Goal: Transaction & Acquisition: Purchase product/service

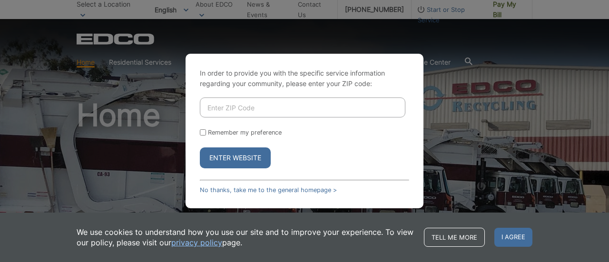
click at [282, 112] on input "Enter ZIP Code" at bounding box center [302, 107] width 205 height 20
type input "91977"
click at [205, 132] on input "Remember my preference" at bounding box center [203, 132] width 6 height 6
checkbox input "true"
click at [221, 152] on button "Enter Website" at bounding box center [235, 157] width 71 height 21
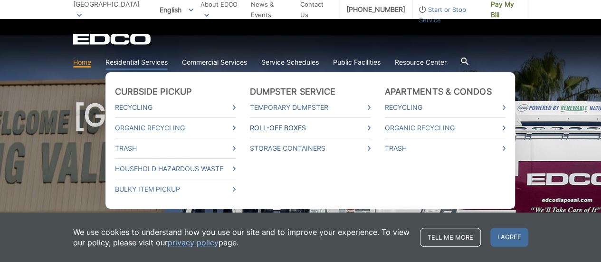
click at [302, 126] on link "Roll-Off Boxes" at bounding box center [310, 128] width 121 height 10
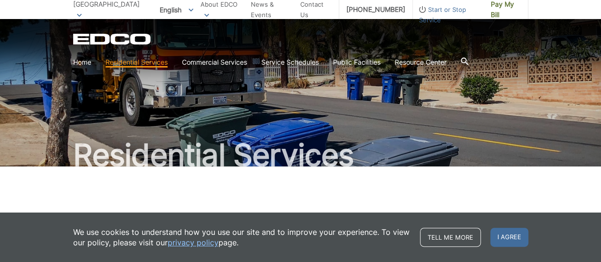
scroll to position [229, 0]
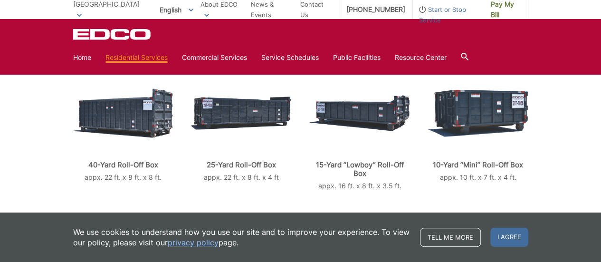
click at [524, 167] on p "10-Yard “Mini” Roll-Off Box" at bounding box center [478, 165] width 100 height 9
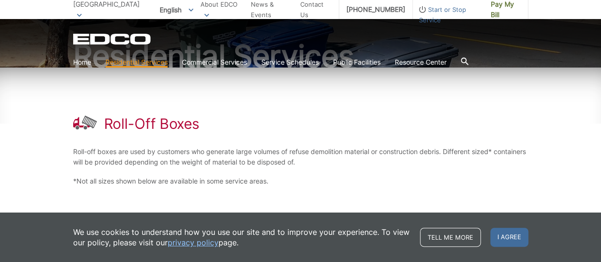
scroll to position [96, 0]
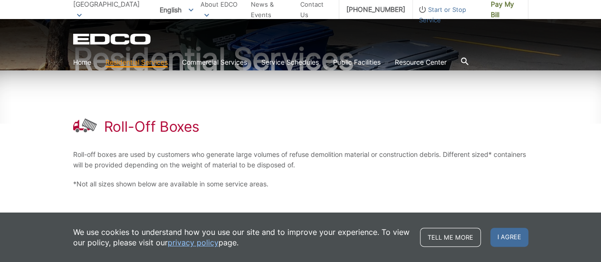
click at [403, 186] on p "*Not all sizes shown below are available in some service areas." at bounding box center [300, 184] width 455 height 10
